Goal: Find specific page/section: Find specific page/section

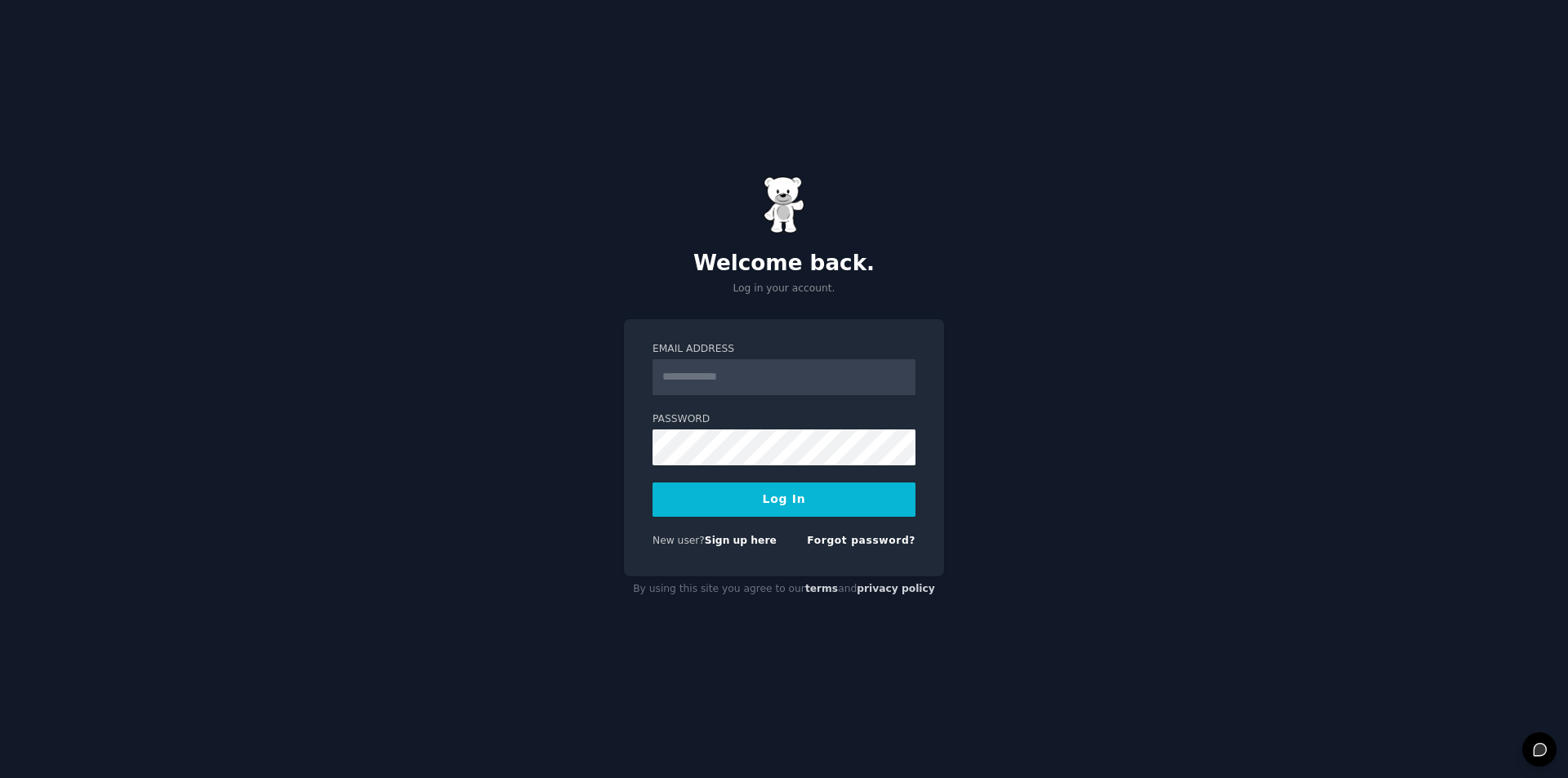
click at [794, 373] on input "Email Address" at bounding box center [784, 378] width 263 height 36
type input "**********"
click at [772, 494] on button "Log In" at bounding box center [784, 500] width 263 height 34
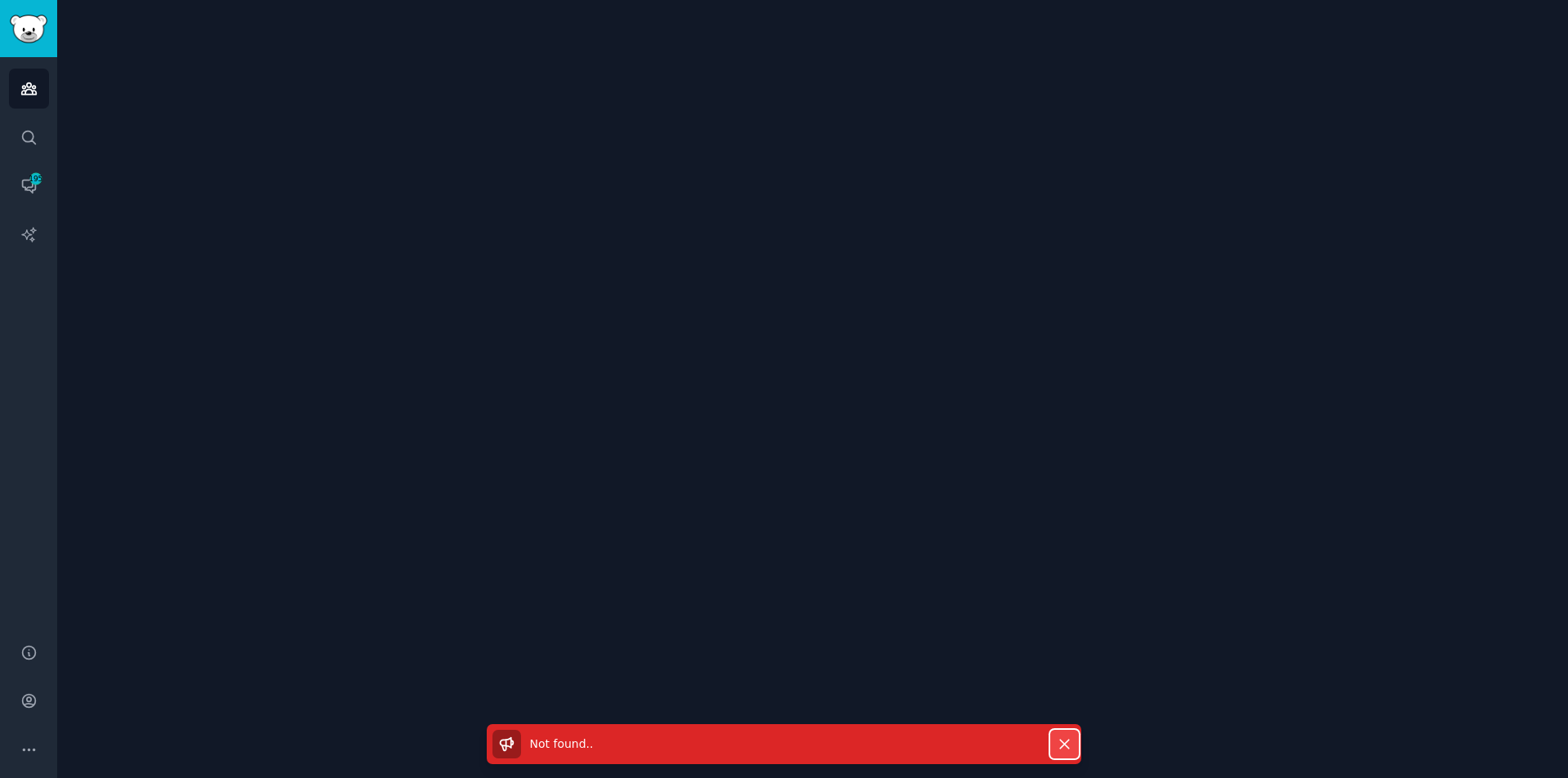
click at [1051, 745] on button "Dismiss" at bounding box center [1064, 745] width 29 height 29
